Goal: Task Accomplishment & Management: Complete application form

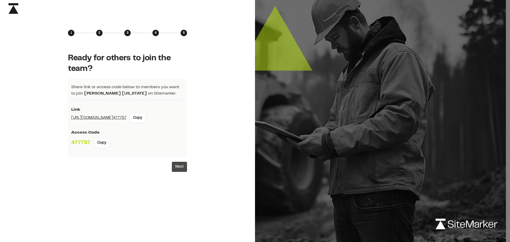
click at [178, 165] on button "Next" at bounding box center [179, 167] width 15 height 10
